Goal: Information Seeking & Learning: Find specific fact

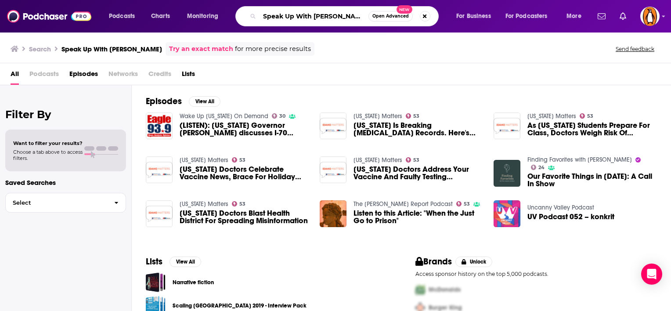
click at [341, 13] on input "Speak Up With [PERSON_NAME]" at bounding box center [314, 16] width 109 height 14
click at [362, 16] on input "Speak Up With [PERSON_NAME]" at bounding box center [314, 16] width 109 height 14
type input "Speak Up With [PERSON_NAME]"
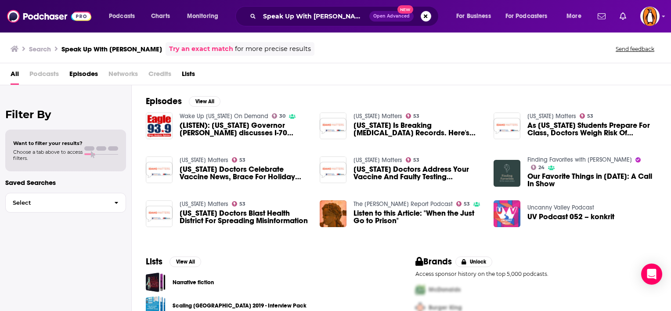
click at [47, 71] on span "Podcasts" at bounding box center [43, 76] width 29 height 18
click at [50, 73] on span "Podcasts" at bounding box center [43, 76] width 29 height 18
click at [14, 75] on span "All" at bounding box center [15, 76] width 8 height 18
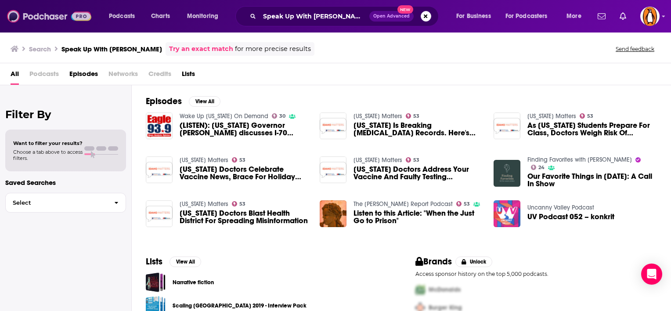
click at [49, 18] on img at bounding box center [49, 16] width 84 height 17
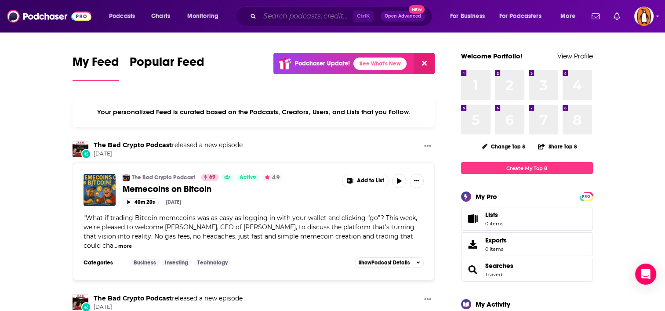
click at [285, 16] on input "Search podcasts, credits, & more..." at bounding box center [306, 16] width 93 height 14
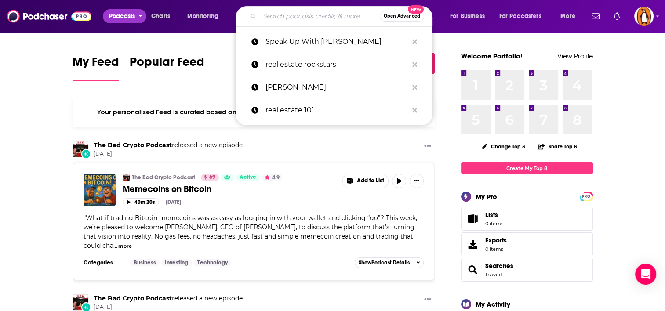
click at [134, 18] on span "Podcasts" at bounding box center [122, 16] width 26 height 12
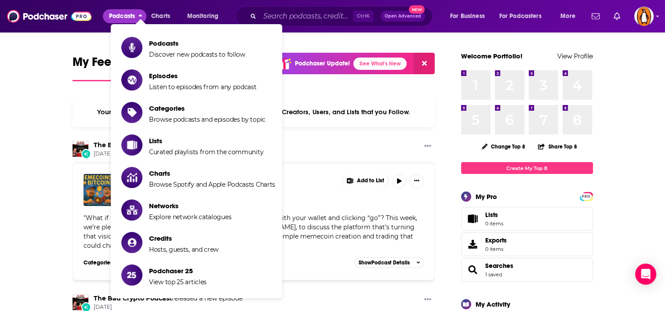
click at [110, 14] on span "Podcasts" at bounding box center [122, 16] width 26 height 12
click at [271, 18] on input "Search podcasts, credits, & more..." at bounding box center [306, 16] width 93 height 14
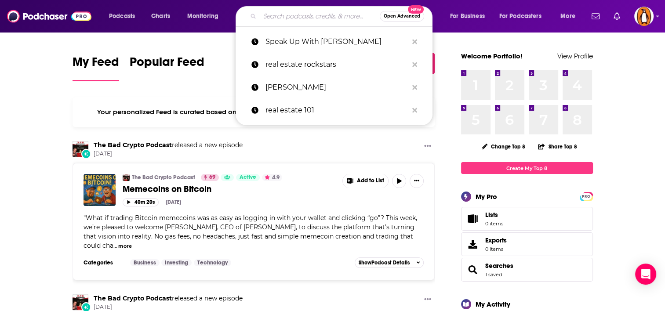
paste input "Portfolio411"
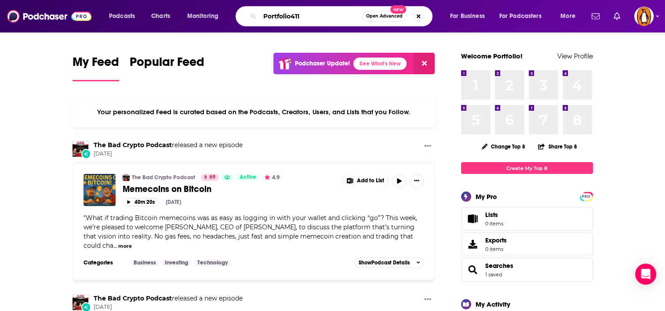
type input "Portfolio411"
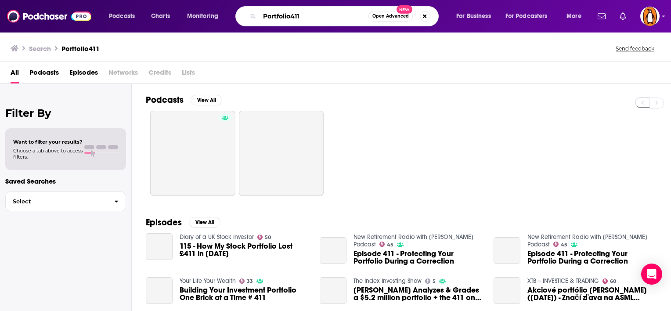
drag, startPoint x: 320, startPoint y: 19, endPoint x: 257, endPoint y: 11, distance: 64.1
click at [257, 11] on div "Portfolio411 Open Advanced New" at bounding box center [336, 16] width 203 height 20
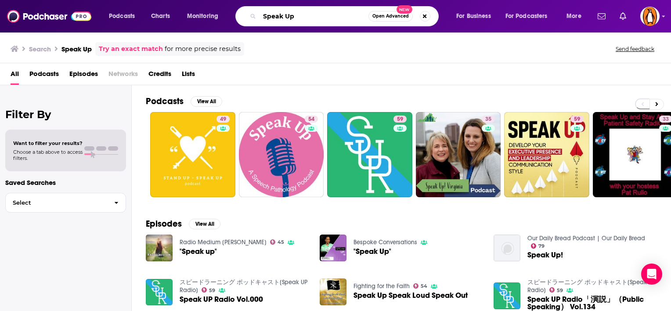
click at [304, 16] on input "Speak Up" at bounding box center [314, 16] width 109 height 14
click at [336, 15] on input "Speak Up with [PERSON_NAME]" at bounding box center [314, 16] width 109 height 14
type input "Speak Up with [PERSON_NAME]"
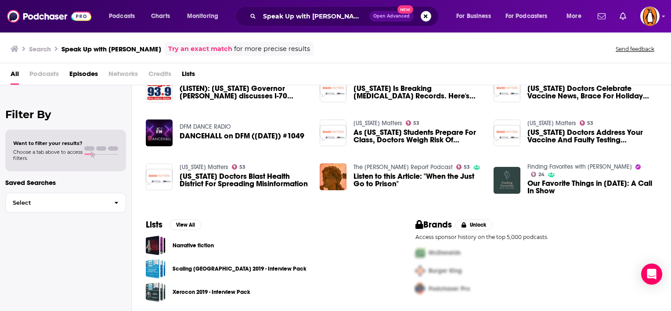
scroll to position [23, 0]
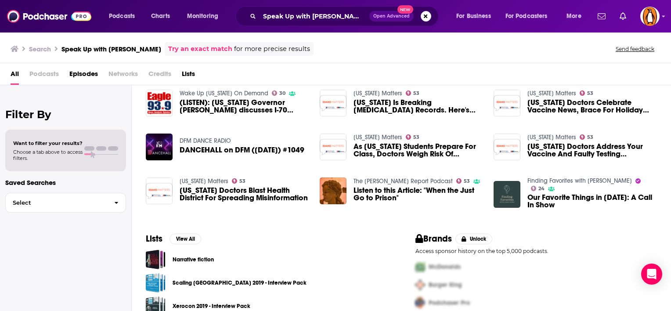
click at [89, 70] on span "Episodes" at bounding box center [83, 76] width 29 height 18
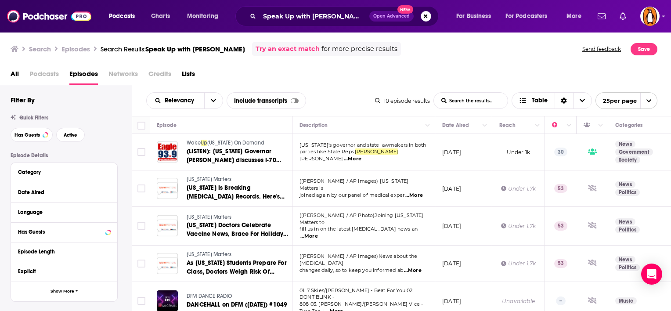
click at [14, 76] on span "All" at bounding box center [15, 76] width 8 height 18
